Goal: Task Accomplishment & Management: Use online tool/utility

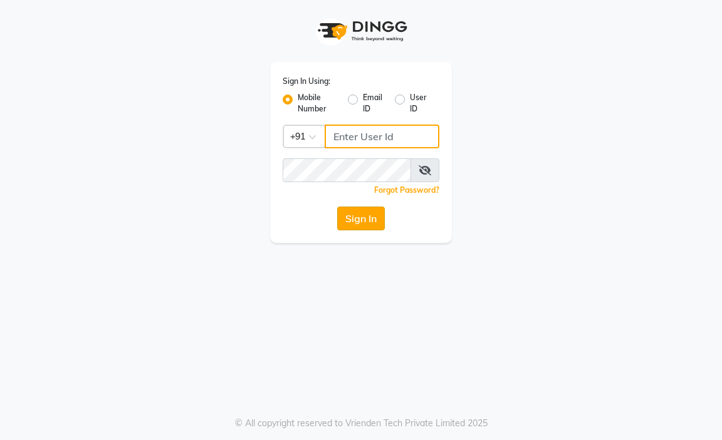
type input "9216555560"
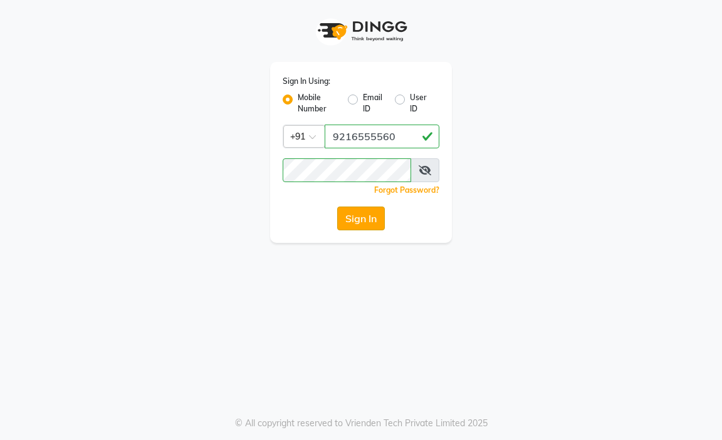
click at [353, 217] on button "Sign In" at bounding box center [361, 219] width 48 height 24
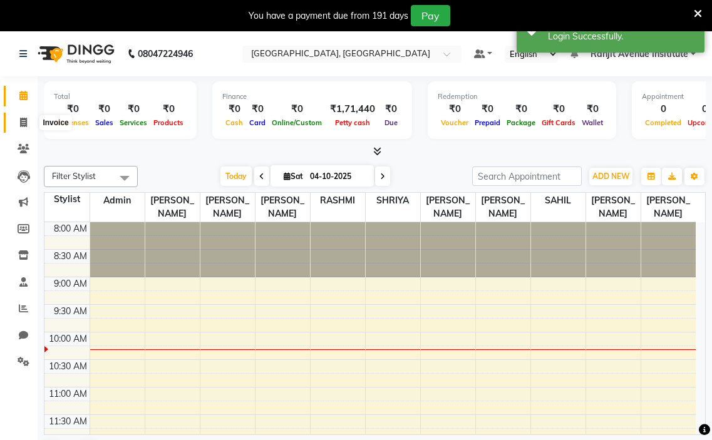
click at [26, 124] on icon at bounding box center [23, 122] width 7 height 9
select select "service"
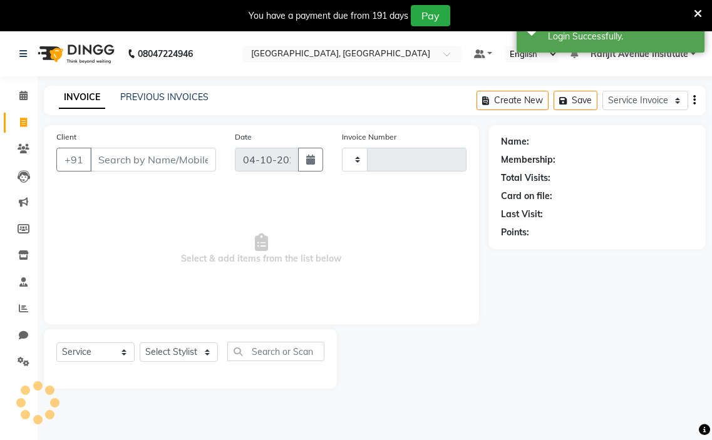
type input "0450"
select select "8033"
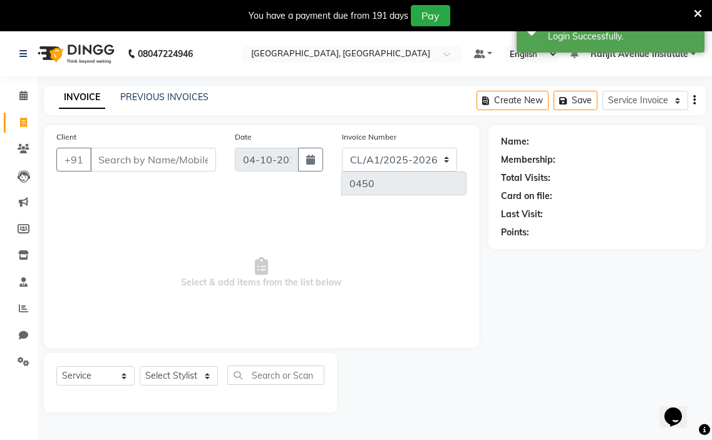
click at [106, 160] on input "Client" at bounding box center [153, 160] width 126 height 24
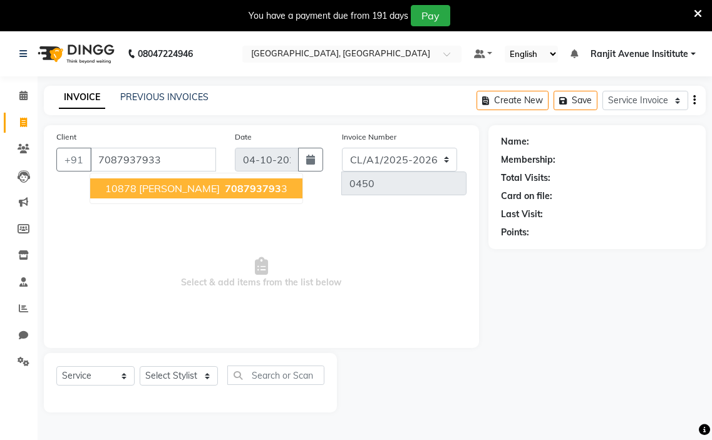
type input "7087937933"
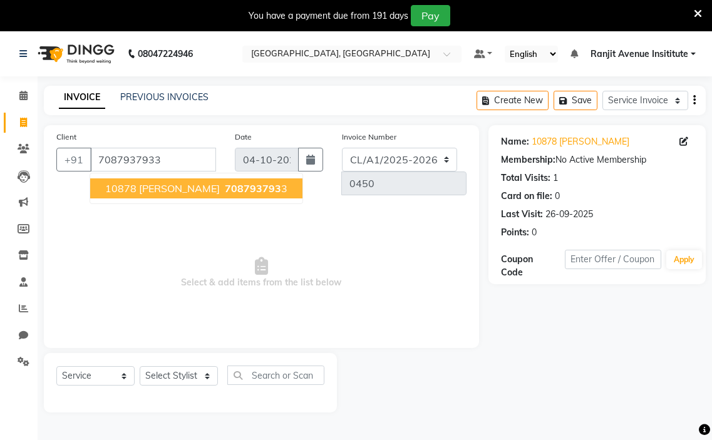
click at [177, 185] on span "10878 [PERSON_NAME]" at bounding box center [162, 188] width 115 height 13
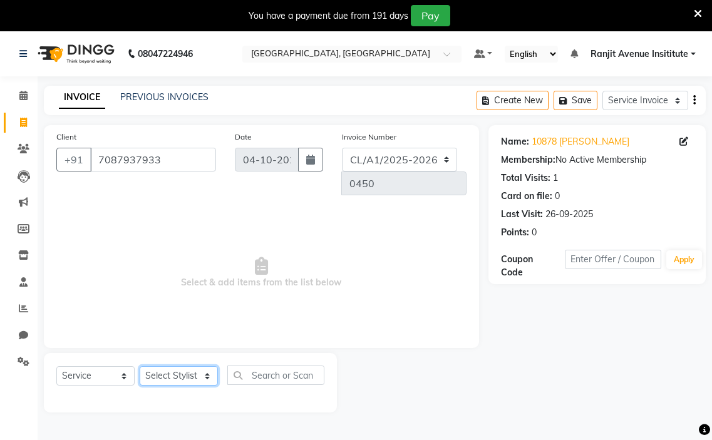
click at [205, 378] on select "Select Stylist Admin [PERSON_NAME] [PERSON_NAME] [PERSON_NAME] Avenue Insititut…" at bounding box center [179, 375] width 78 height 19
select select "71532"
click at [140, 366] on select "Select Stylist Admin [PERSON_NAME] [PERSON_NAME] [PERSON_NAME] Avenue Insititut…" at bounding box center [179, 375] width 78 height 19
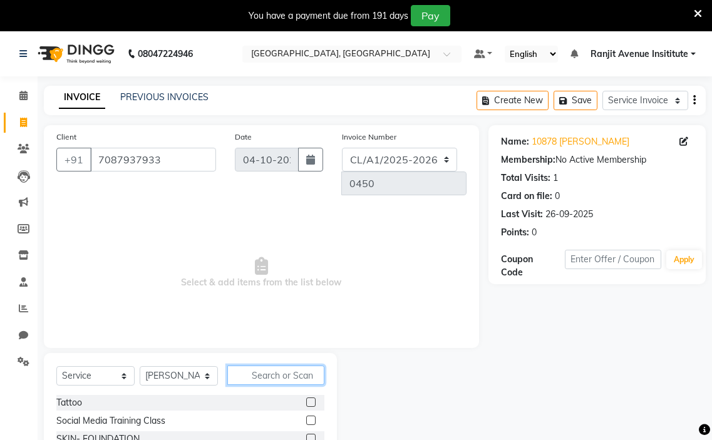
click at [256, 382] on input "text" at bounding box center [275, 375] width 97 height 19
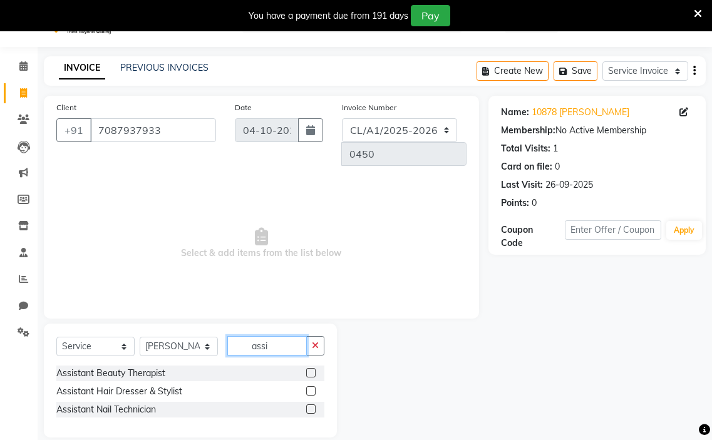
scroll to position [46, 0]
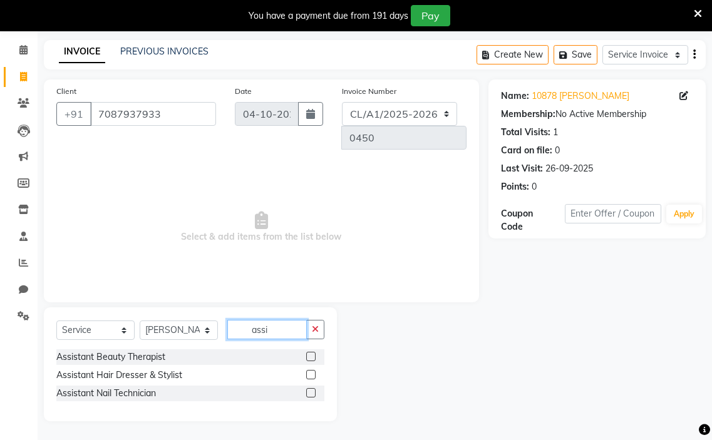
type input "assi"
click at [313, 373] on label at bounding box center [310, 374] width 9 height 9
click at [313, 373] on input "checkbox" at bounding box center [310, 375] width 8 height 8
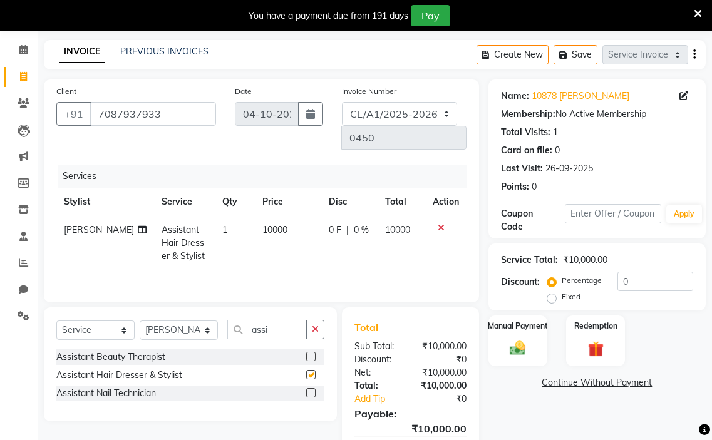
checkbox input "false"
click at [275, 230] on span "10000" at bounding box center [274, 229] width 25 height 11
select select "71532"
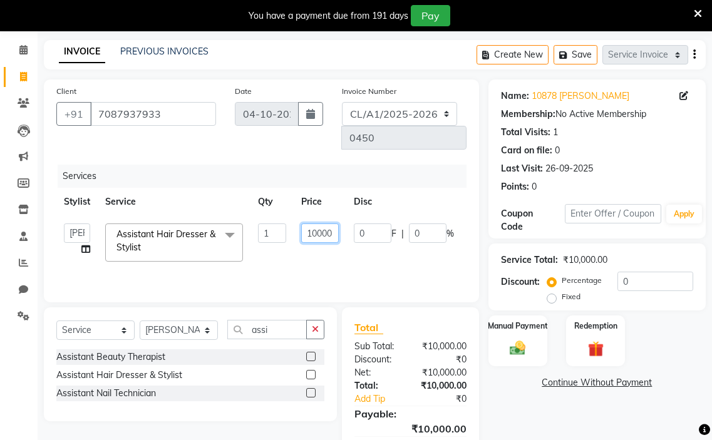
drag, startPoint x: 331, startPoint y: 230, endPoint x: 347, endPoint y: 236, distance: 16.6
click at [334, 230] on input "10000" at bounding box center [320, 233] width 38 height 19
type input "1"
type input "20000"
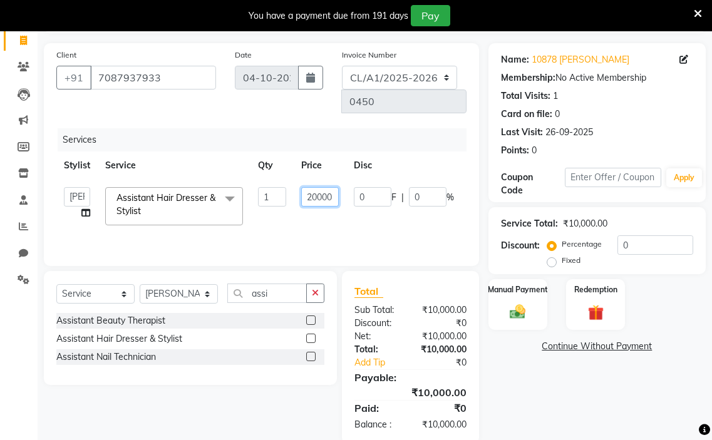
scroll to position [105, 0]
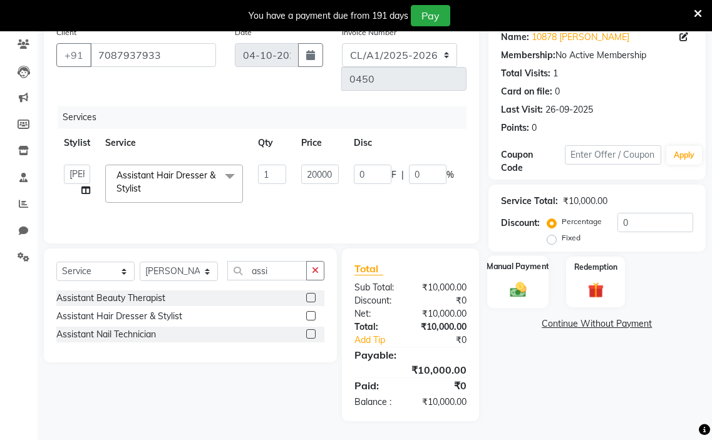
click at [518, 283] on img at bounding box center [518, 289] width 26 height 19
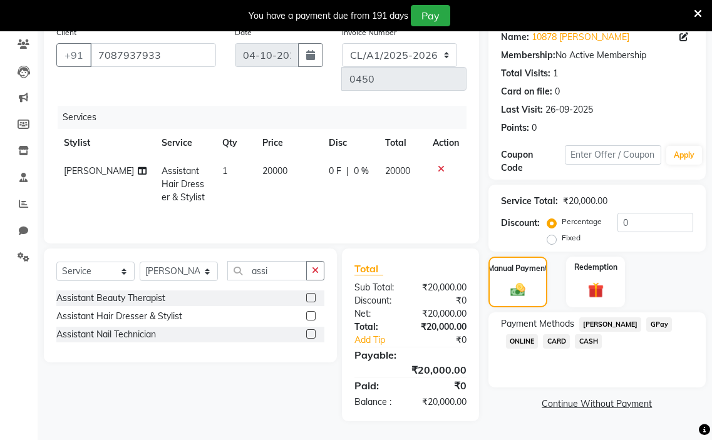
click at [647, 322] on span "GPay" at bounding box center [660, 325] width 26 height 14
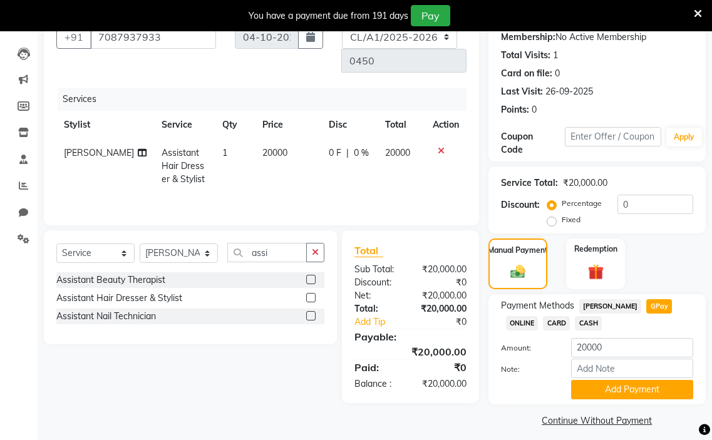
scroll to position [132, 0]
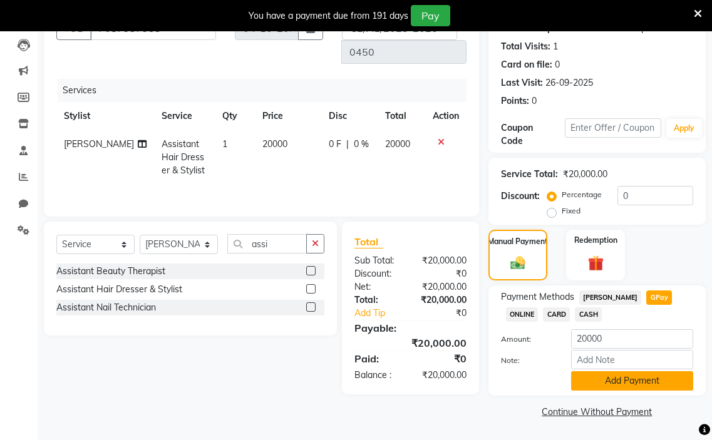
click at [627, 378] on button "Add Payment" at bounding box center [632, 380] width 122 height 19
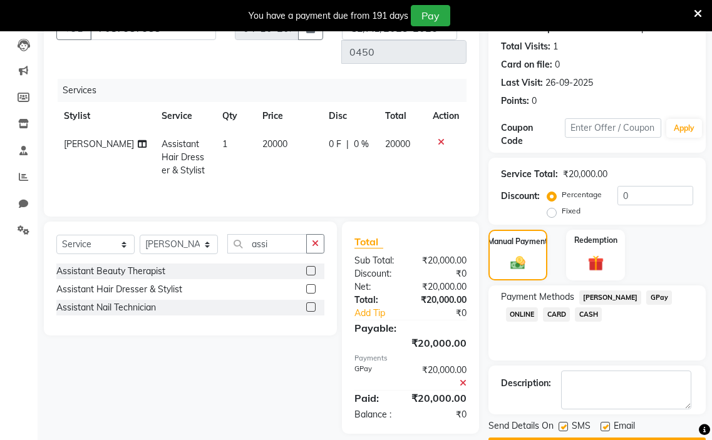
scroll to position [167, 0]
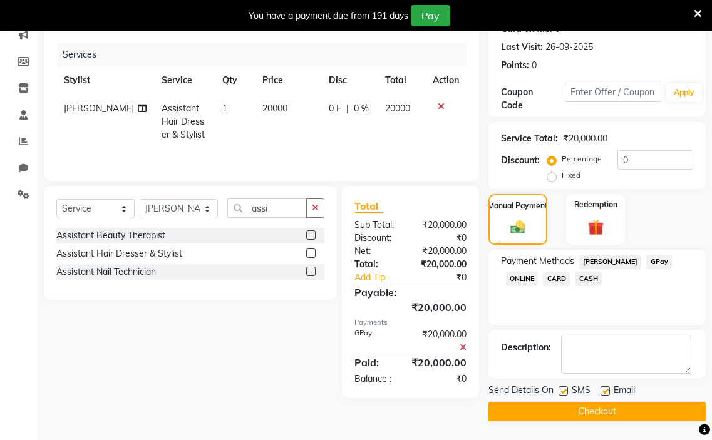
click at [586, 412] on button "Checkout" at bounding box center [597, 411] width 217 height 19
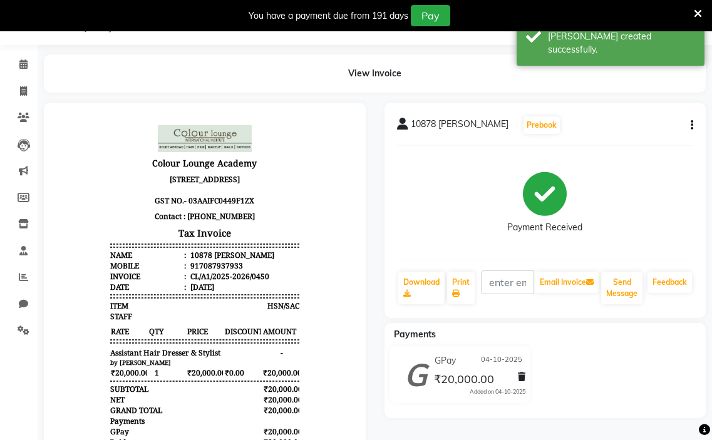
scroll to position [167, 0]
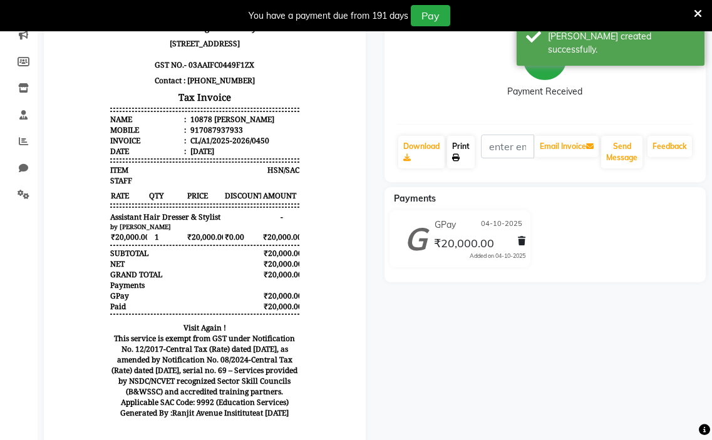
click at [459, 158] on icon at bounding box center [456, 158] width 8 height 8
click at [458, 152] on link "Print" at bounding box center [461, 152] width 28 height 33
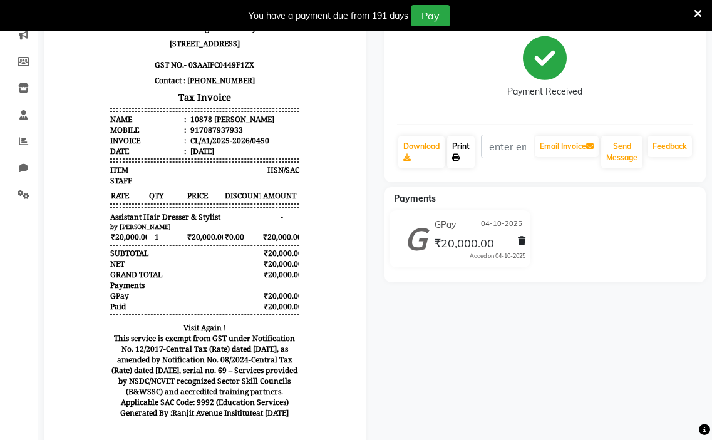
scroll to position [0, 0]
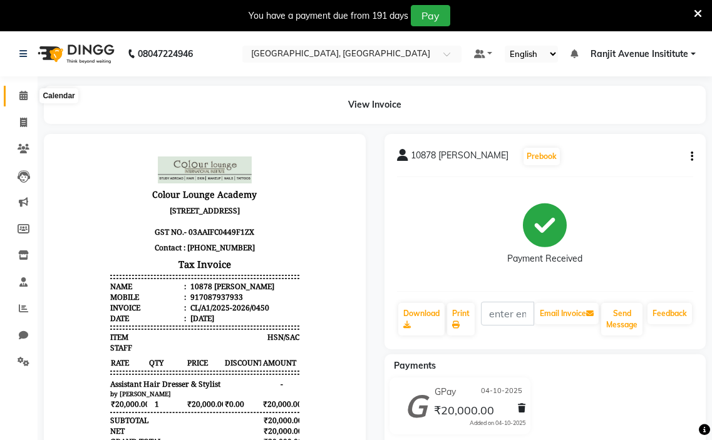
click at [21, 95] on icon at bounding box center [23, 95] width 8 height 9
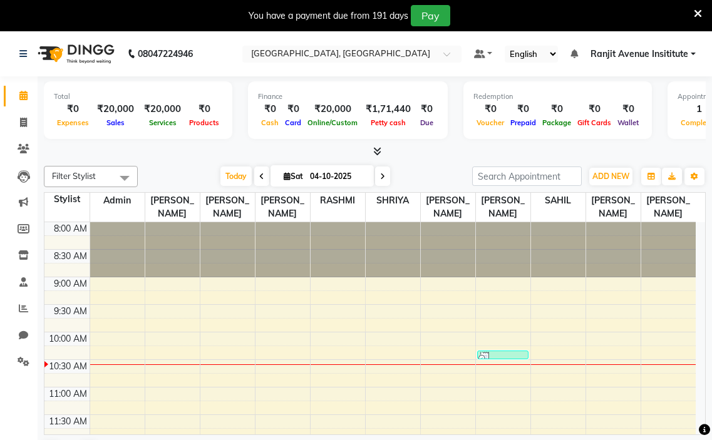
click at [197, 165] on div "Filter Stylist Select All Admin [PERSON_NAME] [PERSON_NAME] RASHMI [PERSON_NAME…" at bounding box center [375, 315] width 662 height 308
click at [697, 13] on icon at bounding box center [698, 13] width 8 height 11
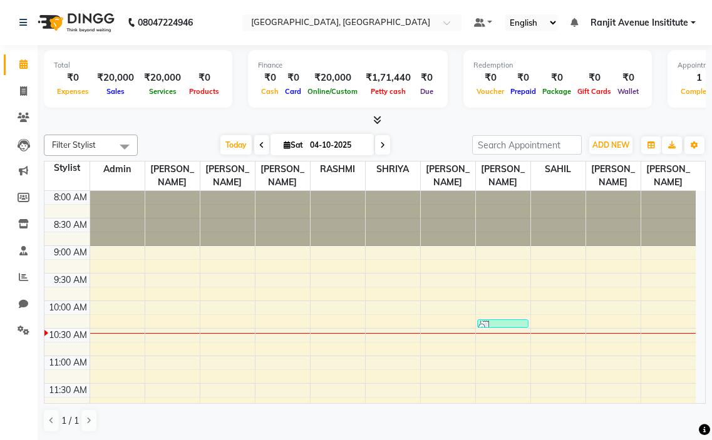
click at [165, 161] on table "Stylist Admin [PERSON_NAME] [PERSON_NAME] RASHMI SHRIYA [PERSON_NAME] [PERSON_N…" at bounding box center [375, 282] width 662 height 243
